Goal: Find specific page/section: Find specific page/section

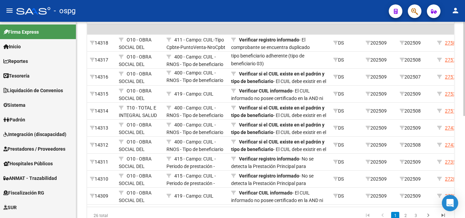
scroll to position [179, 0]
click at [464, 163] on div at bounding box center [465, 157] width 2 height 94
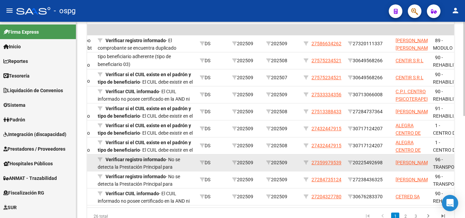
scroll to position [213, 0]
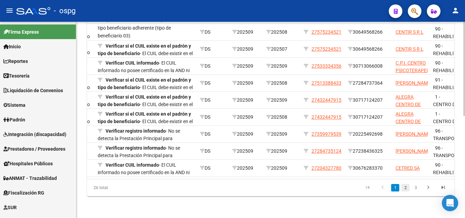
click at [408, 187] on link "2" at bounding box center [406, 187] width 8 height 7
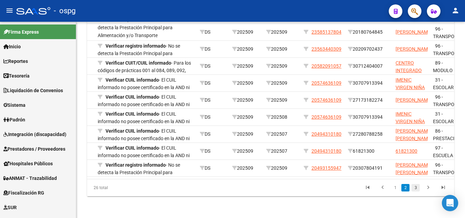
click at [417, 187] on link "3" at bounding box center [416, 187] width 8 height 7
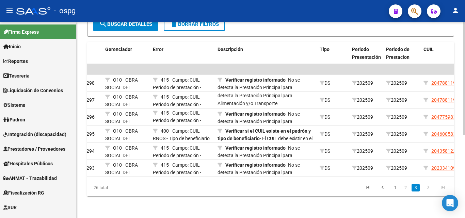
scroll to position [0, 0]
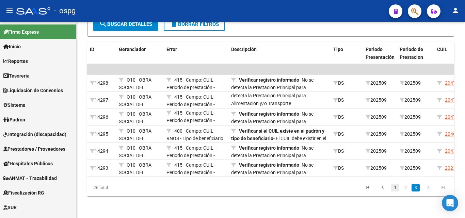
click at [395, 188] on link "1" at bounding box center [395, 187] width 8 height 7
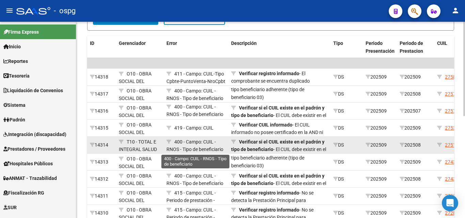
scroll to position [1, 0]
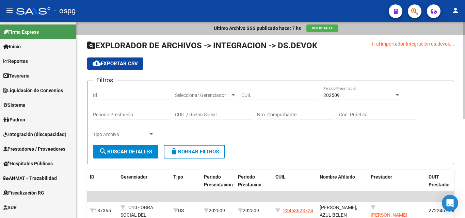
click at [376, 115] on input "Cód. Práctica" at bounding box center [377, 115] width 77 height 6
type input "94"
click at [149, 151] on span "search Buscar Detalles" at bounding box center [125, 152] width 53 height 6
